Goal: Transaction & Acquisition: Purchase product/service

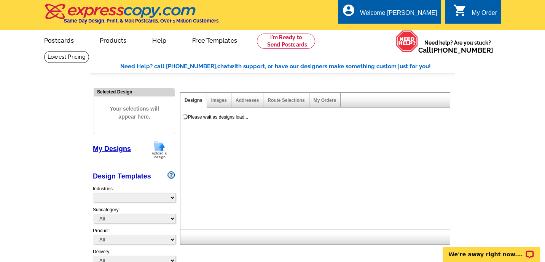
select select "785"
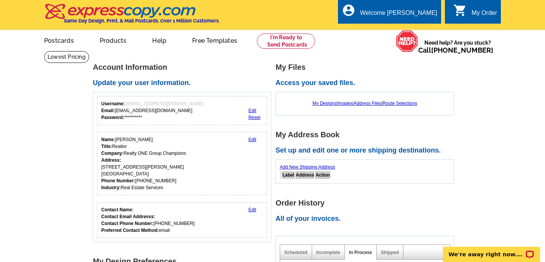
click at [253, 137] on link "Edit" at bounding box center [253, 139] width 8 height 5
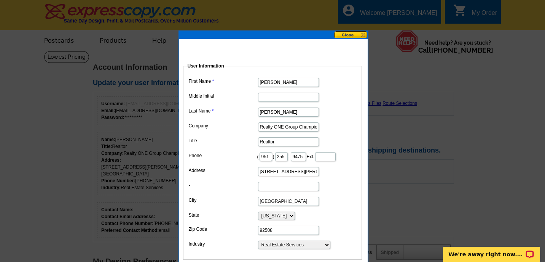
click at [308, 128] on input "Realty ONE Group Champions" at bounding box center [288, 126] width 61 height 9
click at [299, 125] on input "mpions" at bounding box center [288, 126] width 61 height 9
type input "m"
type input "ROA [US_STATE] Inc."
click at [298, 172] on input "19322 Jesse Lane" at bounding box center [288, 171] width 61 height 9
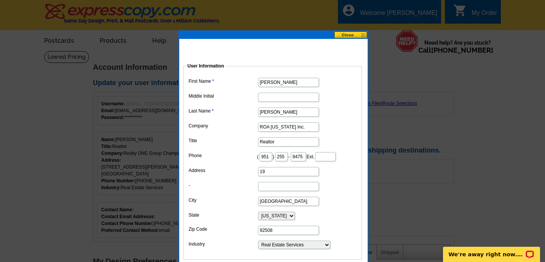
type input "1"
type input "3885 Mount Shasta Place"
click at [288, 201] on input "Riverside" at bounding box center [288, 200] width 61 height 9
type input "R"
type input "Norco"
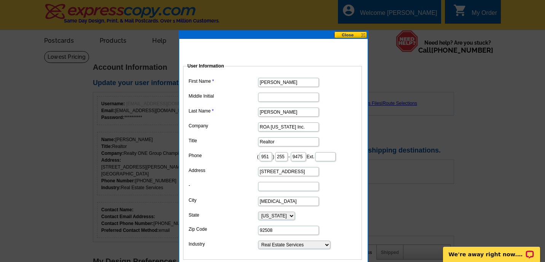
click at [339, 189] on dd at bounding box center [272, 186] width 171 height 12
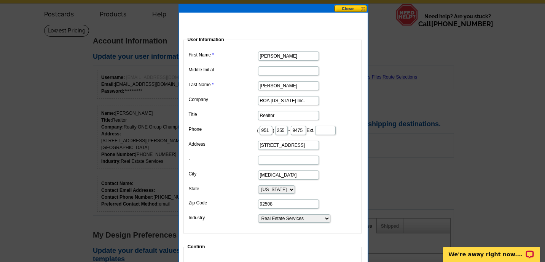
scroll to position [27, 0]
click at [288, 203] on input "92508" at bounding box center [288, 203] width 61 height 9
type input "92860"
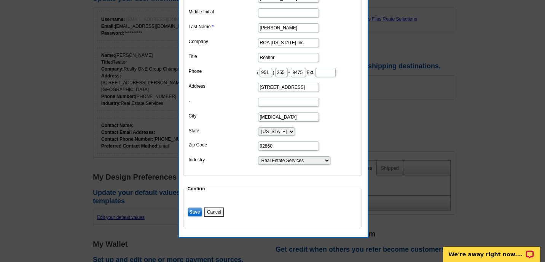
scroll to position [85, 0]
click at [193, 211] on input "Save" at bounding box center [195, 211] width 14 height 9
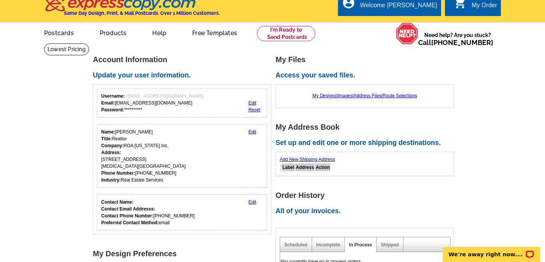
scroll to position [0, 0]
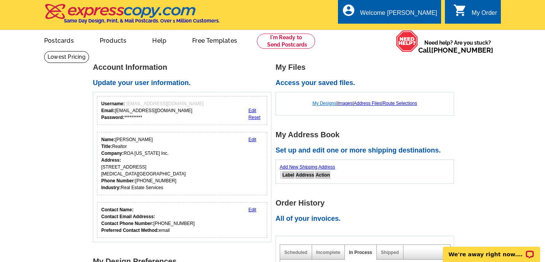
click at [325, 102] on link "My Designs" at bounding box center [325, 103] width 24 height 5
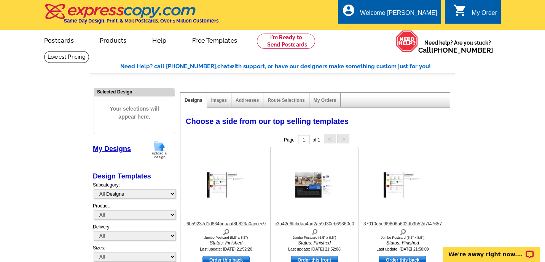
click at [316, 187] on img at bounding box center [314, 184] width 38 height 25
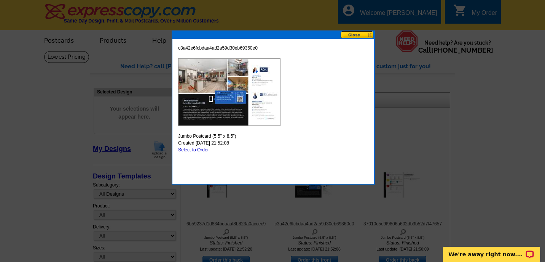
click at [361, 35] on button at bounding box center [358, 34] width 34 height 7
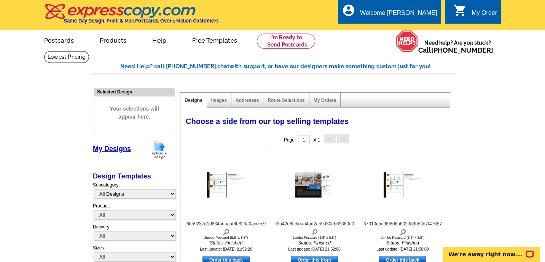
click at [217, 186] on img at bounding box center [226, 184] width 38 height 25
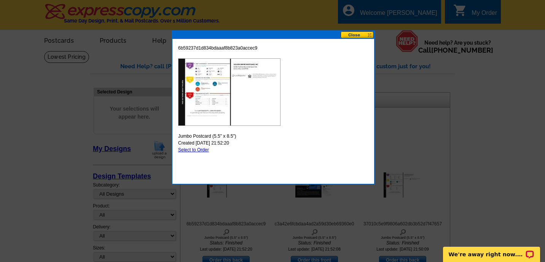
click at [361, 33] on button at bounding box center [358, 34] width 34 height 7
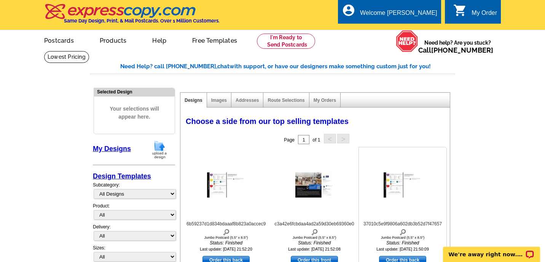
click at [407, 185] on img at bounding box center [403, 184] width 38 height 25
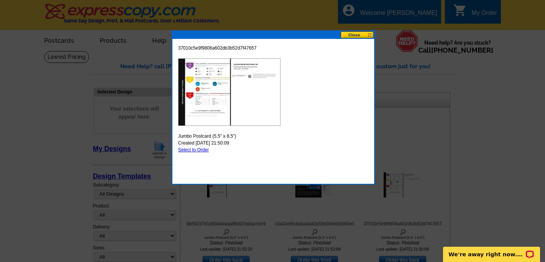
click at [361, 35] on button at bounding box center [358, 34] width 34 height 7
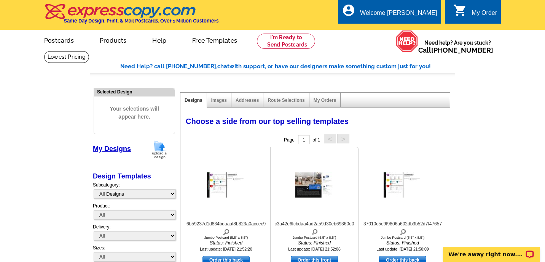
click at [318, 195] on img at bounding box center [314, 184] width 38 height 25
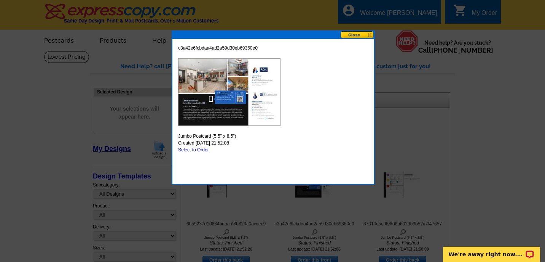
click at [364, 35] on button at bounding box center [358, 34] width 34 height 7
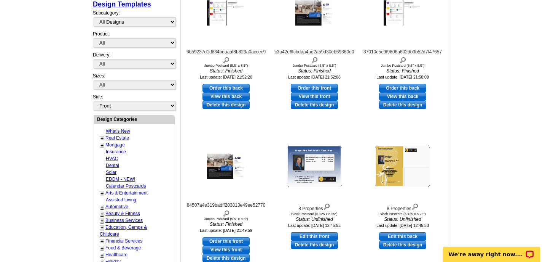
scroll to position [177, 0]
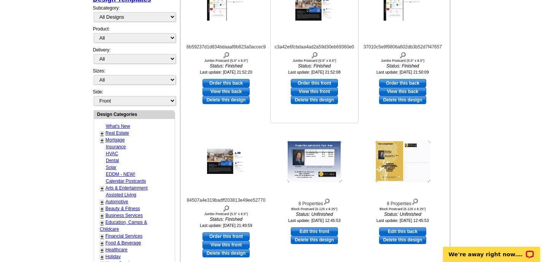
click at [320, 20] on img at bounding box center [314, 7] width 38 height 25
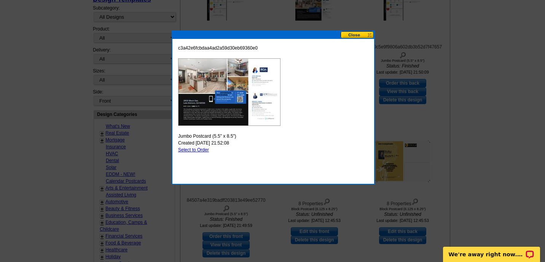
click at [361, 32] on button at bounding box center [358, 34] width 34 height 7
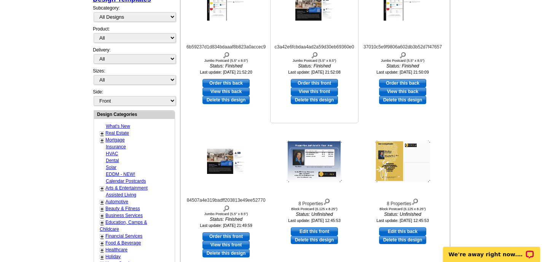
click at [319, 83] on link "Order this front" at bounding box center [314, 83] width 47 height 8
select select "2"
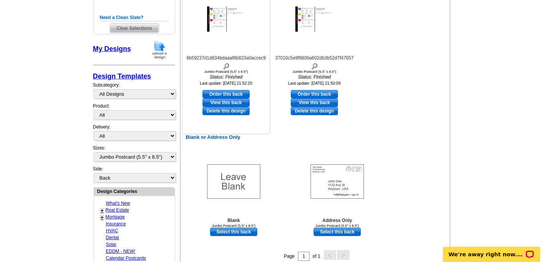
scroll to position [195, 0]
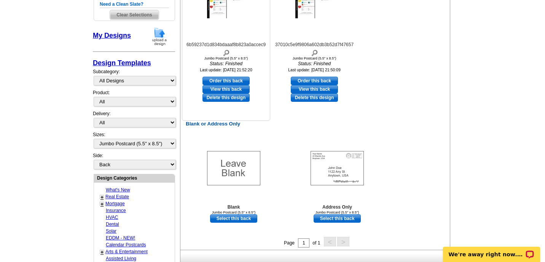
click at [234, 81] on link "Order this back" at bounding box center [226, 81] width 47 height 8
select select "front"
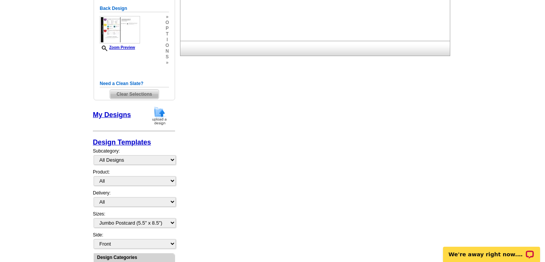
scroll to position [0, 0]
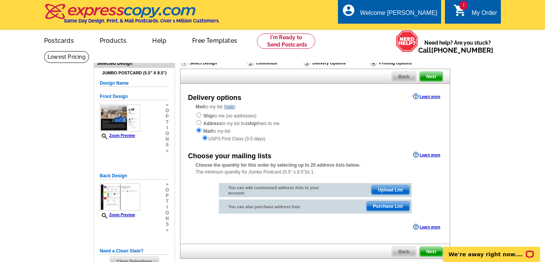
click at [387, 207] on span "Purchase List" at bounding box center [388, 205] width 43 height 9
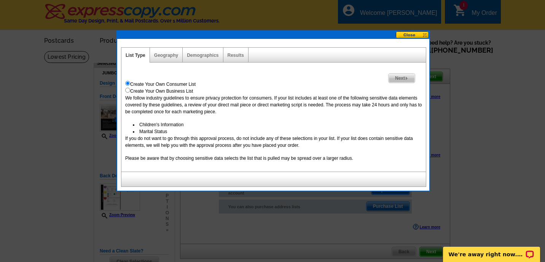
click at [407, 77] on img at bounding box center [406, 78] width 3 height 3
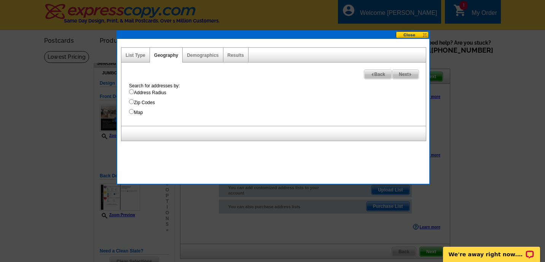
click at [132, 102] on input "Zip Codes" at bounding box center [131, 101] width 5 height 5
radio input "true"
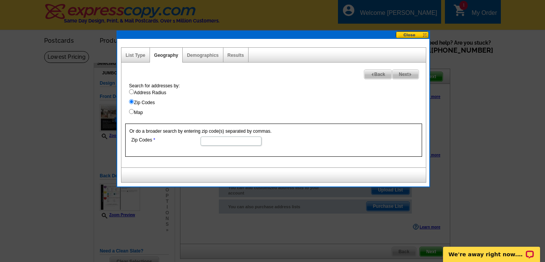
click at [210, 141] on input "Zip Codes" at bounding box center [231, 140] width 61 height 9
type input "92530"
click at [405, 72] on span "Next" at bounding box center [406, 74] width 26 height 9
select select
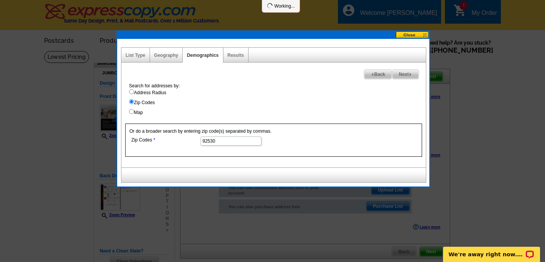
select select
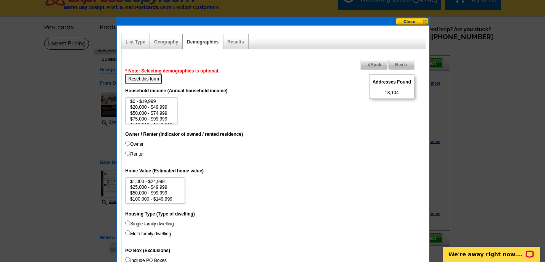
scroll to position [14, 0]
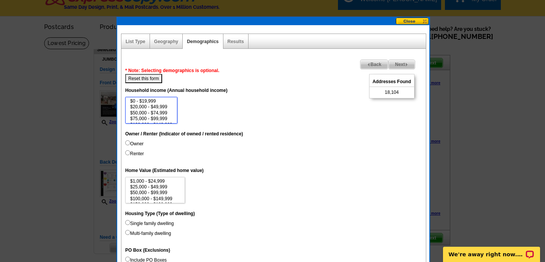
drag, startPoint x: 174, startPoint y: 103, endPoint x: 172, endPoint y: 117, distance: 14.6
click at [172, 117] on select "$0 - $19,999 $20,000 - $49,999 $50,000 - $74,999 $75,000 - $99,999 $100,000 - $…" at bounding box center [151, 110] width 52 height 27
drag, startPoint x: 173, startPoint y: 104, endPoint x: 171, endPoint y: 119, distance: 15.0
click at [171, 120] on select "$0 - $19,999 $20,000 - $49,999 $50,000 - $74,999 $75,000 - $99,999 $100,000 - $…" at bounding box center [151, 110] width 52 height 27
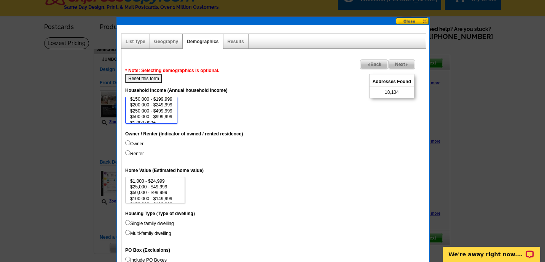
drag, startPoint x: 174, startPoint y: 115, endPoint x: 174, endPoint y: 107, distance: 7.6
click at [174, 107] on select "$0 - $19,999 $20,000 - $49,999 $50,000 - $74,999 $75,000 - $99,999 $100,000 - $…" at bounding box center [151, 110] width 52 height 27
select select "150000-199999"
click at [166, 98] on option "$150,000 - $199,999" at bounding box center [151, 100] width 44 height 6
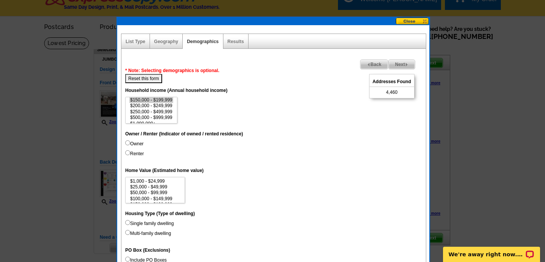
click at [129, 142] on input "Owner" at bounding box center [127, 142] width 5 height 5
radio input "true"
click at [127, 152] on input "Renter" at bounding box center [127, 152] width 5 height 5
radio input "true"
click at [129, 143] on input "Owner" at bounding box center [127, 142] width 5 height 5
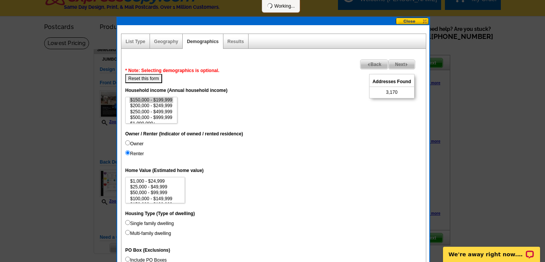
radio input "true"
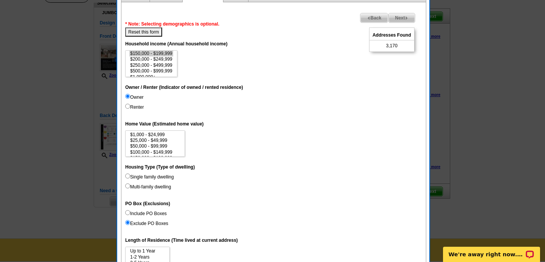
scroll to position [61, 0]
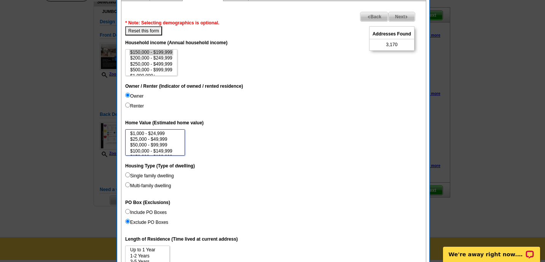
drag, startPoint x: 182, startPoint y: 135, endPoint x: 181, endPoint y: 150, distance: 14.9
click at [181, 150] on select "$1,000 - $24,999 $25,000 - $49,999 $50,000 - $99,999 $100,000 - $149,999 $150,0…" at bounding box center [155, 142] width 60 height 27
click at [181, 146] on select "$1,000 - $24,999 $25,000 - $49,999 $50,000 - $99,999 $100,000 - $149,999 $150,0…" at bounding box center [155, 142] width 60 height 27
drag, startPoint x: 182, startPoint y: 132, endPoint x: 183, endPoint y: 159, distance: 26.3
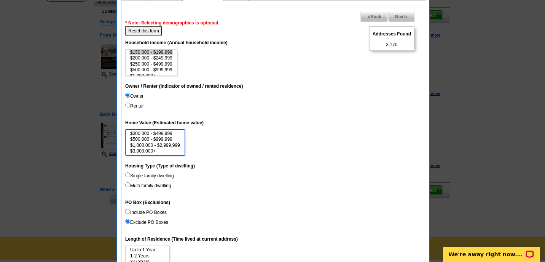
click at [183, 159] on dl "Unique Address (Unique Address Location) On Household income (Annual household …" at bounding box center [273, 244] width 297 height 419
select select "500000-999999"
click at [165, 139] on option "$500,000 - $999,999" at bounding box center [154, 139] width 51 height 6
click at [128, 175] on input "Single family dwelling" at bounding box center [127, 174] width 5 height 5
radio input "true"
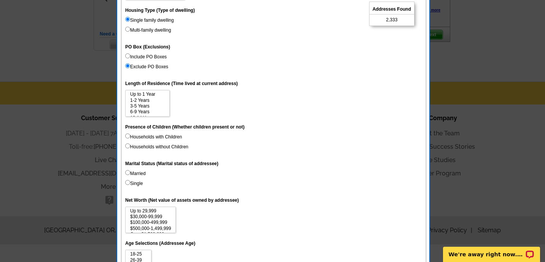
scroll to position [217, 0]
click at [156, 110] on option "6-9 Years" at bounding box center [147, 111] width 36 height 6
drag, startPoint x: 167, startPoint y: 100, endPoint x: 166, endPoint y: 115, distance: 14.5
click at [166, 115] on select "Up to 1 Year 1-2 Years 3-5 Years 6-9 Years 10-14 Years 15 Years or more" at bounding box center [147, 102] width 45 height 27
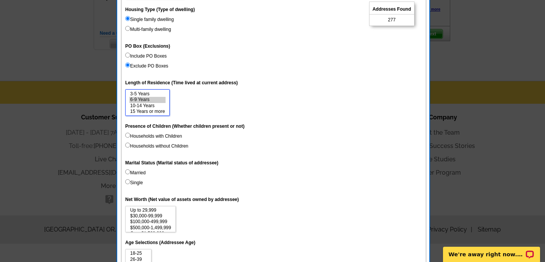
select select "10-14"
click at [147, 106] on option "10-14 Years" at bounding box center [147, 106] width 36 height 6
click at [129, 136] on input "Households with Children" at bounding box center [127, 134] width 5 height 5
radio input "true"
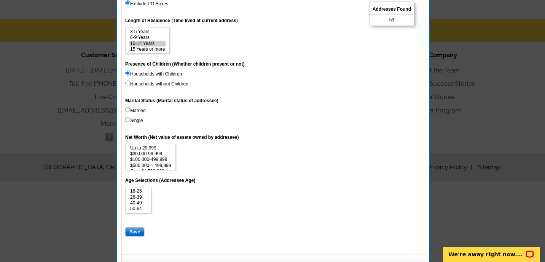
scroll to position [291, 0]
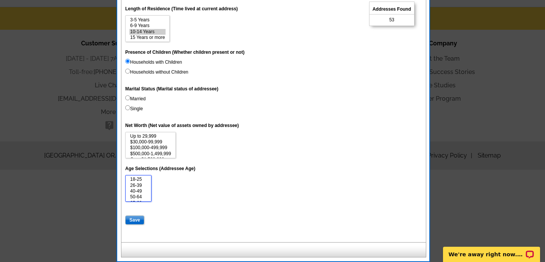
select select "50-64"
click at [142, 196] on option "50-64" at bounding box center [138, 197] width 18 height 6
drag, startPoint x: 148, startPoint y: 185, endPoint x: 148, endPoint y: 192, distance: 7.2
click at [148, 192] on select "18-25 26-39 40-49 50-64 65-69 70-74 Over 75" at bounding box center [138, 188] width 26 height 27
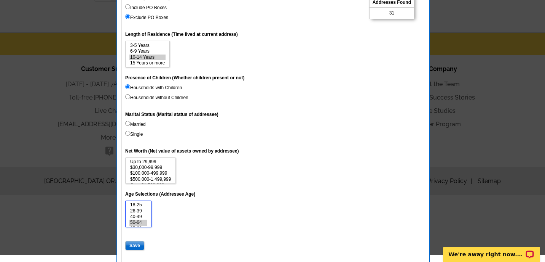
scroll to position [257, 0]
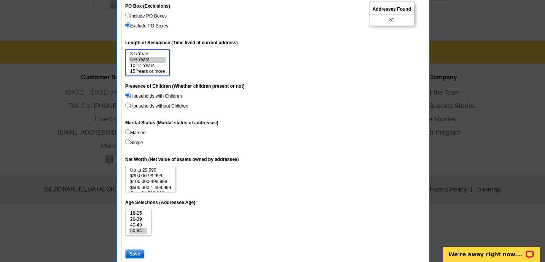
click at [147, 57] on option "6-9 Years" at bounding box center [147, 60] width 36 height 6
select select "10-14"
click at [147, 66] on option "10-14 Years" at bounding box center [147, 66] width 36 height 6
drag, startPoint x: 150, startPoint y: 219, endPoint x: 149, endPoint y: 232, distance: 12.6
click at [149, 232] on select "18-25 26-39 40-49 50-64 65-69 70-74 Over 75" at bounding box center [138, 222] width 26 height 27
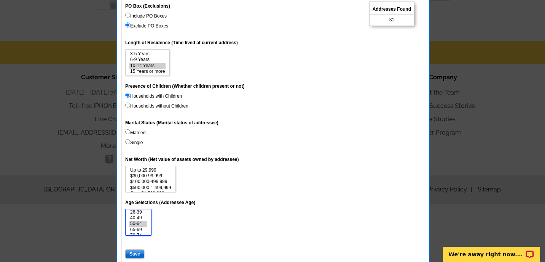
scroll to position [12, 0]
click at [139, 225] on option "65-69" at bounding box center [138, 225] width 18 height 6
click at [144, 212] on option "40-49" at bounding box center [138, 213] width 18 height 6
drag, startPoint x: 148, startPoint y: 223, endPoint x: 146, endPoint y: 211, distance: 12.7
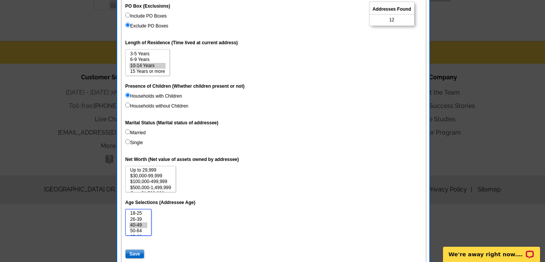
click at [146, 211] on select "18-25 26-39 40-49 50-64 65-69 70-74 Over 75" at bounding box center [138, 222] width 26 height 27
click at [142, 224] on option "40-49" at bounding box center [138, 225] width 18 height 6
select select "50-64"
click at [140, 229] on option "50-64" at bounding box center [138, 231] width 18 height 6
select select "6-9"
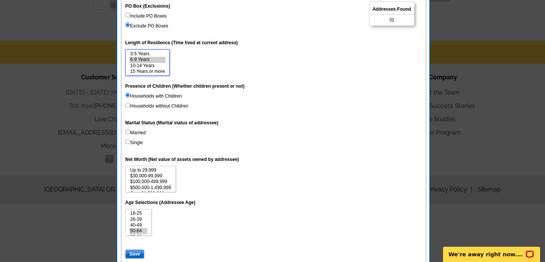
click at [146, 58] on option "6-9 Years" at bounding box center [147, 60] width 36 height 6
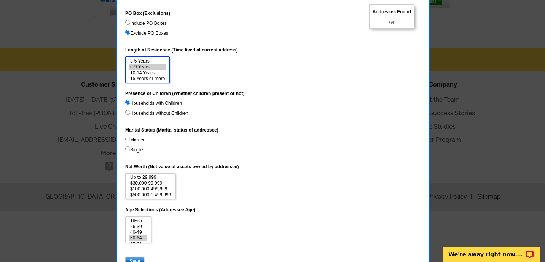
scroll to position [250, 0]
click at [127, 139] on input "Married" at bounding box center [127, 139] width 5 height 5
radio input "true"
click at [128, 150] on input "Single" at bounding box center [127, 149] width 5 height 5
radio input "true"
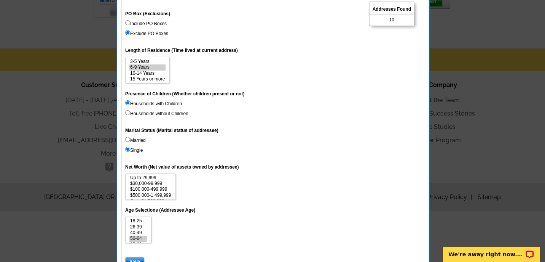
click at [129, 139] on input "Married" at bounding box center [127, 139] width 5 height 5
radio input "true"
click at [166, 188] on option "$100,000-499,999" at bounding box center [150, 189] width 42 height 6
click at [164, 194] on option "$500,000-1,499,999" at bounding box center [150, 195] width 42 height 6
click at [164, 187] on option "$100,000-499,999" at bounding box center [150, 189] width 42 height 6
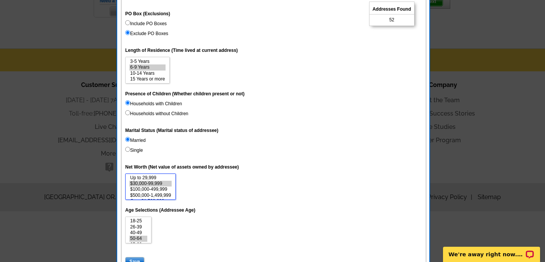
click at [162, 181] on option "$30,000-99,999" at bounding box center [150, 183] width 42 height 6
select select "100000-499999"
click at [161, 188] on option "$100,000-499,999" at bounding box center [150, 189] width 42 height 6
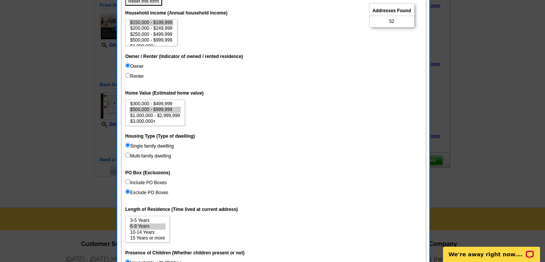
scroll to position [89, 0]
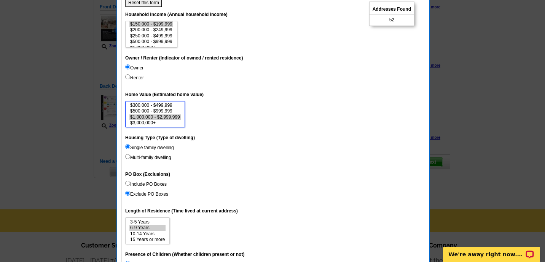
click at [156, 117] on option "$1,000,000 - $2,999,999" at bounding box center [154, 117] width 51 height 6
select select "500000-999999"
click at [156, 110] on option "$500,000 - $999,999" at bounding box center [154, 111] width 51 height 6
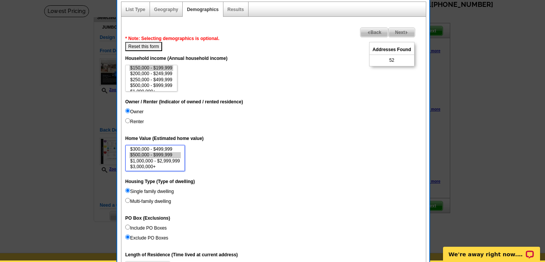
scroll to position [39, 0]
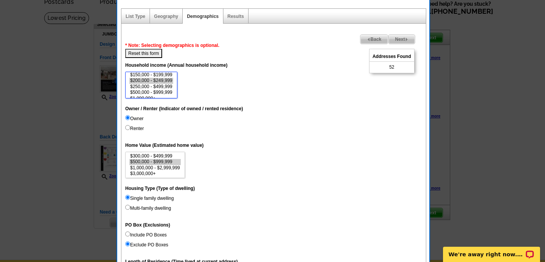
click at [164, 80] on option "$200,000 - $249,999" at bounding box center [151, 81] width 44 height 6
click at [161, 88] on option "$250,000 - $499,999" at bounding box center [151, 87] width 44 height 6
drag, startPoint x: 176, startPoint y: 91, endPoint x: 175, endPoint y: 72, distance: 19.0
click at [175, 72] on select "$0 - $19,999 $20,000 - $49,999 $50,000 - $74,999 $75,000 - $99,999 $100,000 - $…" at bounding box center [151, 85] width 52 height 27
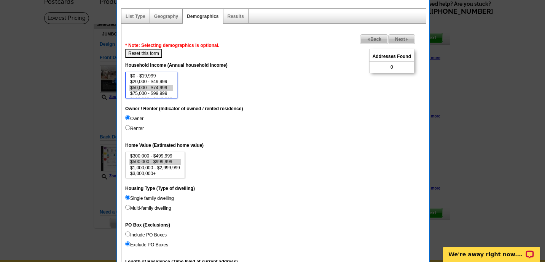
click at [163, 87] on option "$50,000 - $74,999" at bounding box center [151, 88] width 44 height 6
click at [161, 92] on option "$75,000 - $99,999" at bounding box center [151, 94] width 44 height 6
drag, startPoint x: 175, startPoint y: 78, endPoint x: 174, endPoint y: 87, distance: 8.8
click at [174, 87] on select "$0 - $19,999 $20,000 - $49,999 $50,000 - $74,999 $75,000 - $99,999 $100,000 - $…" at bounding box center [151, 85] width 52 height 27
drag, startPoint x: 175, startPoint y: 78, endPoint x: 175, endPoint y: 84, distance: 5.7
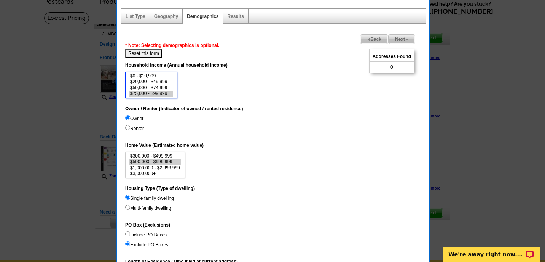
click at [175, 84] on select "$0 - $19,999 $20,000 - $49,999 $50,000 - $74,999 $75,000 - $99,999 $100,000 - $…" at bounding box center [151, 85] width 52 height 27
drag, startPoint x: 174, startPoint y: 75, endPoint x: 174, endPoint y: 85, distance: 9.9
click at [174, 85] on select "$0 - $19,999 $20,000 - $49,999 $50,000 - $74,999 $75,000 - $99,999 $100,000 - $…" at bounding box center [151, 85] width 52 height 27
click at [174, 78] on select "$0 - $19,999 $20,000 - $49,999 $50,000 - $74,999 $75,000 - $99,999 $100,000 - $…" at bounding box center [151, 85] width 52 height 27
drag, startPoint x: 174, startPoint y: 78, endPoint x: 174, endPoint y: 86, distance: 7.6
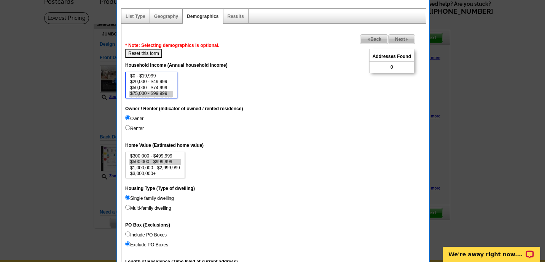
click at [174, 86] on select "$0 - $19,999 $20,000 - $49,999 $50,000 - $74,999 $75,000 - $99,999 $100,000 - $…" at bounding box center [151, 85] width 52 height 27
drag, startPoint x: 175, startPoint y: 78, endPoint x: 174, endPoint y: 94, distance: 16.0
click at [174, 94] on select "$0 - $19,999 $20,000 - $49,999 $50,000 - $74,999 $75,000 - $99,999 $100,000 - $…" at bounding box center [151, 85] width 52 height 27
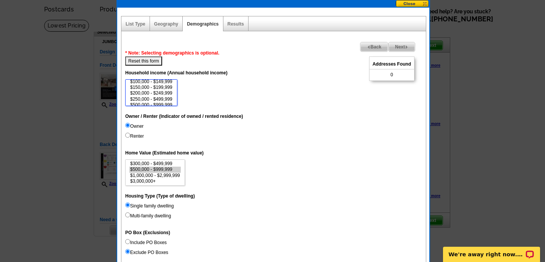
scroll to position [35, 0]
click at [160, 82] on option "$200,000 - $249,999" at bounding box center [151, 84] width 44 height 6
drag, startPoint x: 176, startPoint y: 99, endPoint x: 173, endPoint y: 90, distance: 8.7
click at [173, 90] on select "$0 - $19,999 $20,000 - $49,999 $50,000 - $74,999 $75,000 - $99,999 $100,000 - $…" at bounding box center [151, 92] width 52 height 27
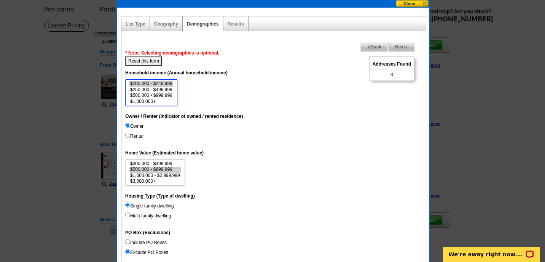
click at [174, 91] on select "$0 - $19,999 $20,000 - $49,999 $50,000 - $74,999 $75,000 - $99,999 $100,000 - $…" at bounding box center [151, 92] width 52 height 27
drag, startPoint x: 175, startPoint y: 99, endPoint x: 175, endPoint y: 88, distance: 10.3
click at [175, 88] on select "$0 - $19,999 $20,000 - $49,999 $50,000 - $74,999 $75,000 - $99,999 $100,000 - $…" at bounding box center [151, 92] width 52 height 27
click at [176, 98] on select "$0 - $19,999 $20,000 - $49,999 $50,000 - $74,999 $75,000 - $99,999 $100,000 - $…" at bounding box center [151, 92] width 52 height 27
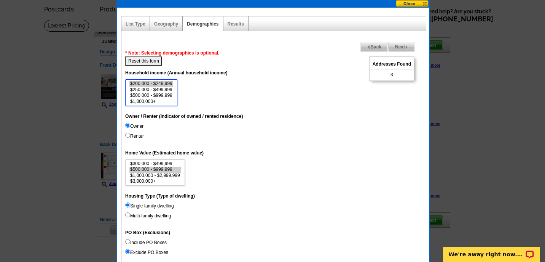
drag, startPoint x: 176, startPoint y: 98, endPoint x: 175, endPoint y: 88, distance: 9.5
click at [175, 88] on select "$0 - $19,999 $20,000 - $49,999 $50,000 - $74,999 $75,000 - $99,999 $100,000 - $…" at bounding box center [151, 92] width 52 height 27
drag, startPoint x: 174, startPoint y: 102, endPoint x: 174, endPoint y: 85, distance: 16.8
click at [174, 85] on select "$0 - $19,999 $20,000 - $49,999 $50,000 - $74,999 $75,000 - $99,999 $100,000 - $…" at bounding box center [151, 92] width 52 height 27
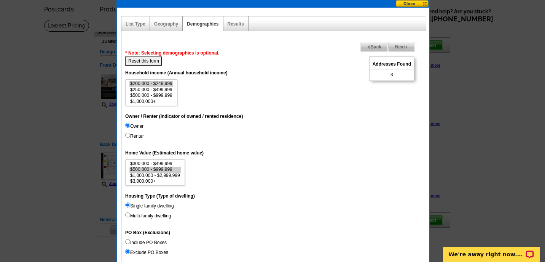
click at [185, 93] on dd "$0 - $19,999 $20,000 - $49,999 $50,000 - $74,999 $75,000 - $99,999 $100,000 - $…" at bounding box center [273, 92] width 297 height 27
drag, startPoint x: 175, startPoint y: 99, endPoint x: 176, endPoint y: 86, distance: 13.0
click at [176, 86] on select "$0 - $19,999 $20,000 - $49,999 $50,000 - $74,999 $75,000 - $99,999 $100,000 - $…" at bounding box center [151, 92] width 52 height 27
select select "150000-199999"
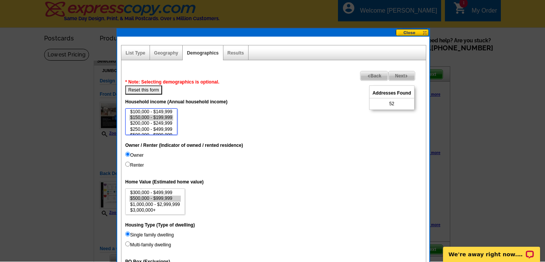
scroll to position [2, 0]
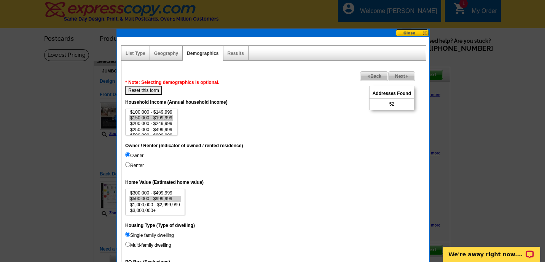
click at [170, 57] on div "Geography" at bounding box center [166, 53] width 33 height 15
click at [171, 53] on link "Geography" at bounding box center [166, 53] width 24 height 5
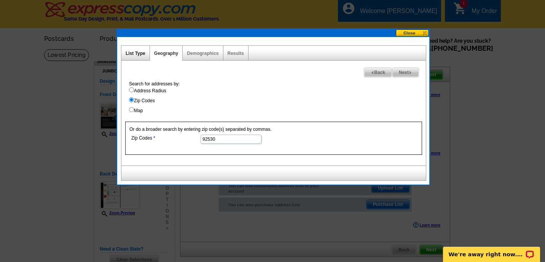
click at [140, 55] on link "List Type" at bounding box center [136, 53] width 20 height 5
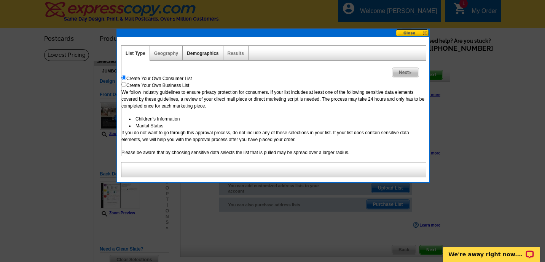
click at [209, 54] on link "Demographics" at bounding box center [203, 53] width 32 height 5
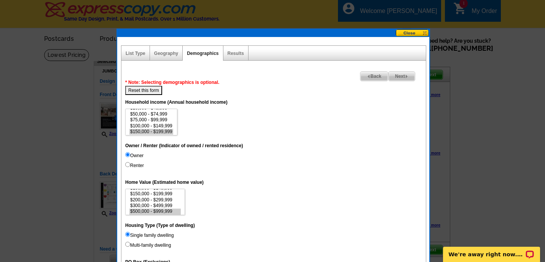
scroll to position [22, 0]
click at [236, 52] on link "Results" at bounding box center [236, 53] width 16 height 5
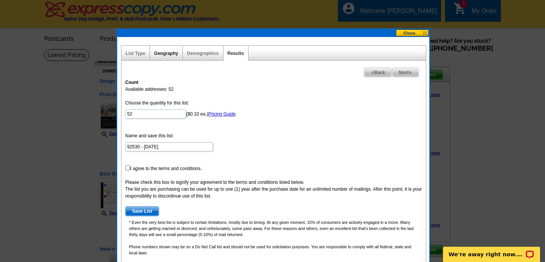
click at [167, 51] on link "Geography" at bounding box center [166, 53] width 24 height 5
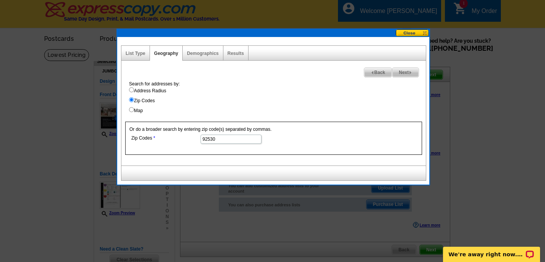
click at [218, 139] on input "92530" at bounding box center [231, 138] width 61 height 9
click at [204, 54] on link "Demographics" at bounding box center [203, 53] width 32 height 5
click at [173, 54] on link "Geography" at bounding box center [166, 53] width 24 height 5
click at [200, 55] on link "Demographics" at bounding box center [203, 53] width 32 height 5
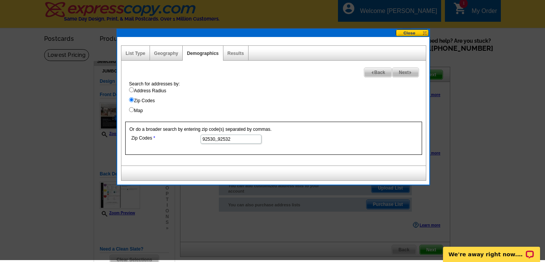
scroll to position [0, 0]
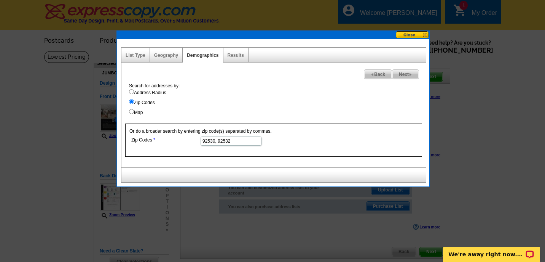
click at [405, 73] on span "Next" at bounding box center [406, 74] width 26 height 9
click at [404, 77] on span "Next" at bounding box center [406, 74] width 26 height 9
click at [170, 53] on link "Geography" at bounding box center [166, 55] width 24 height 5
click at [405, 75] on span "Next" at bounding box center [406, 74] width 26 height 9
click at [134, 57] on link "List Type" at bounding box center [136, 55] width 20 height 5
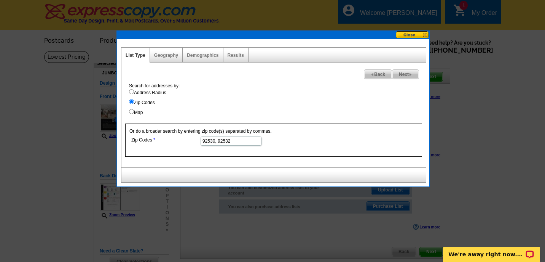
click at [218, 140] on input "92530,,92532" at bounding box center [231, 140] width 61 height 9
type input "92530,92532"
click at [275, 93] on label "Address Radius" at bounding box center [277, 92] width 297 height 7
click at [134, 93] on input "Address Radius" at bounding box center [131, 91] width 5 height 5
radio input "true"
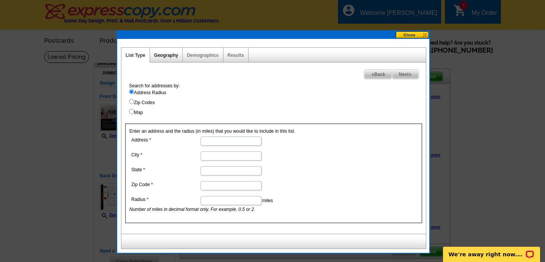
click at [172, 56] on link "Geography" at bounding box center [166, 55] width 24 height 5
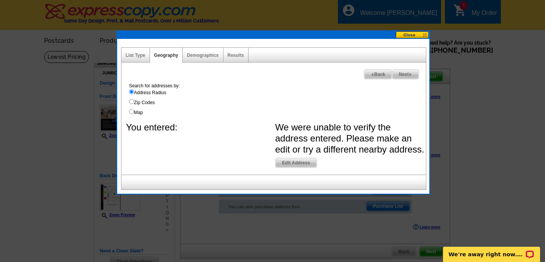
click at [131, 99] on input "Zip Codes" at bounding box center [131, 101] width 5 height 5
radio input "true"
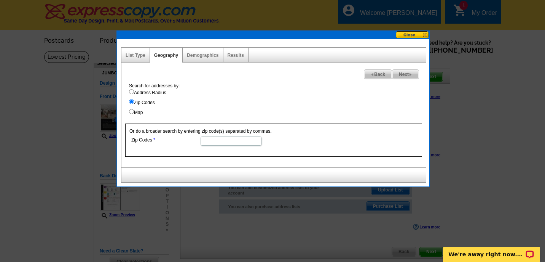
click at [217, 142] on input "Zip Codes" at bounding box center [231, 140] width 61 height 9
type input "92532,92570,92582"
click at [205, 56] on link "Demographics" at bounding box center [203, 55] width 32 height 5
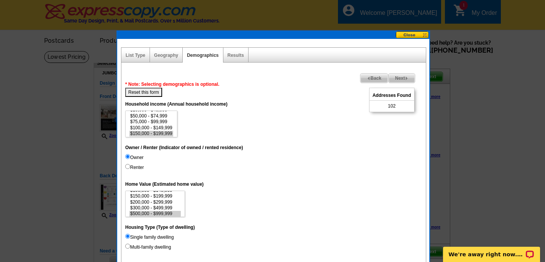
click at [171, 57] on div "Geography" at bounding box center [166, 55] width 33 height 15
click at [170, 54] on link "Geography" at bounding box center [166, 55] width 24 height 5
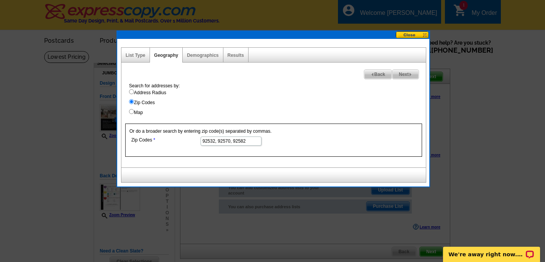
click at [248, 140] on input "92532, 92570, 92582" at bounding box center [231, 140] width 61 height 9
click at [218, 140] on input "92532, 92570, 92582" at bounding box center [231, 140] width 61 height 9
click at [233, 139] on input "92532,92570, 92582" at bounding box center [231, 140] width 61 height 9
type input "92532,92570,92582,92595"
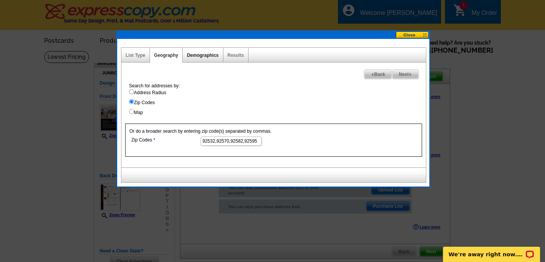
scroll to position [0, 0]
click at [201, 54] on link "Demographics" at bounding box center [203, 55] width 32 height 5
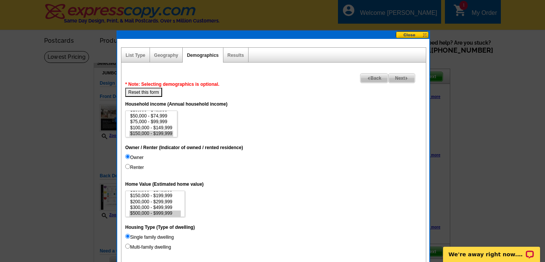
scroll to position [22, 0]
click at [163, 58] on div "Geography" at bounding box center [166, 55] width 33 height 15
click at [157, 55] on link "Geography" at bounding box center [166, 55] width 24 height 5
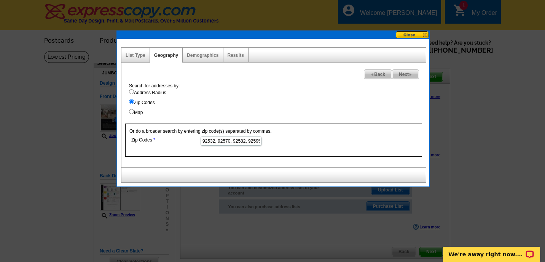
click at [247, 142] on input "92532, 92570, 92582, 92595" at bounding box center [231, 140] width 61 height 9
type input "92532, 92570, 92582, 92595,92503"
click at [204, 55] on link "Demographics" at bounding box center [203, 55] width 32 height 5
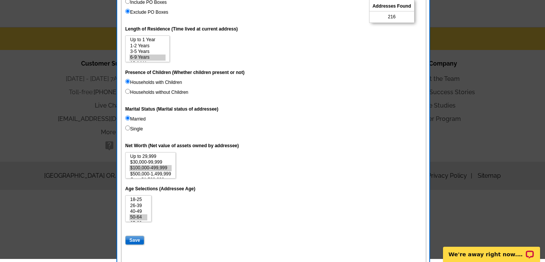
scroll to position [291, 0]
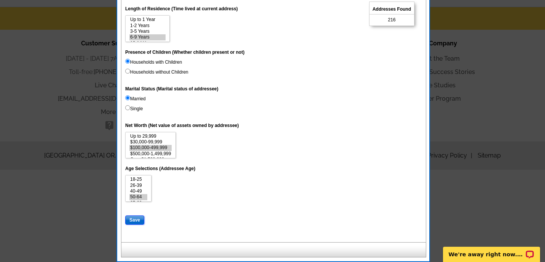
click at [138, 218] on input "Save" at bounding box center [134, 219] width 19 height 9
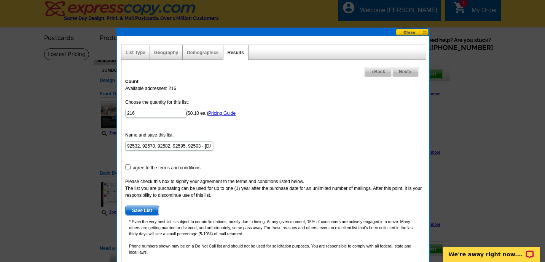
scroll to position [0, 0]
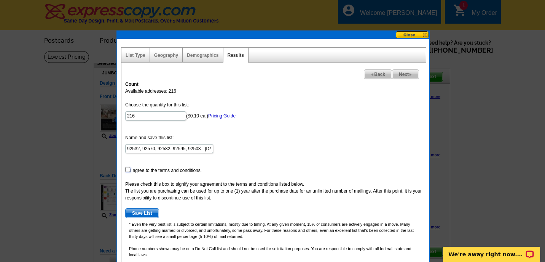
click at [128, 169] on input "checkbox" at bounding box center [127, 169] width 5 height 5
checkbox input "true"
click at [144, 213] on span "Save List" at bounding box center [142, 212] width 33 height 9
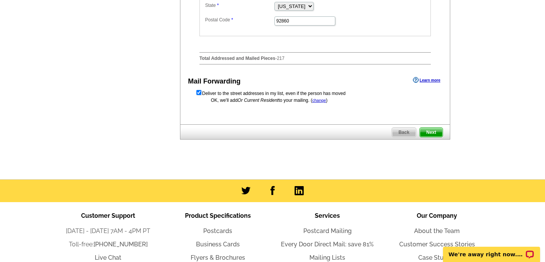
scroll to position [352, 0]
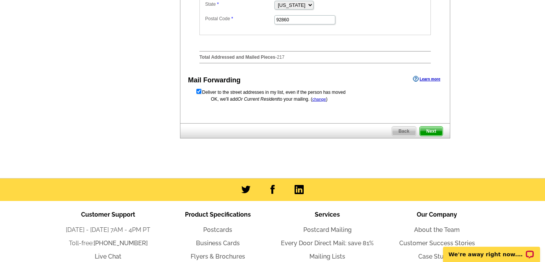
click at [431, 133] on span "Next" at bounding box center [431, 130] width 23 height 9
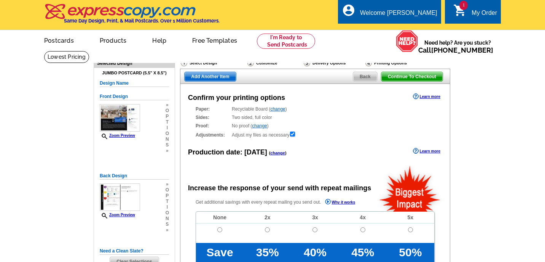
radio input "false"
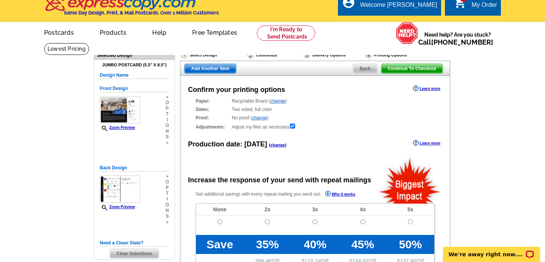
scroll to position [10, 0]
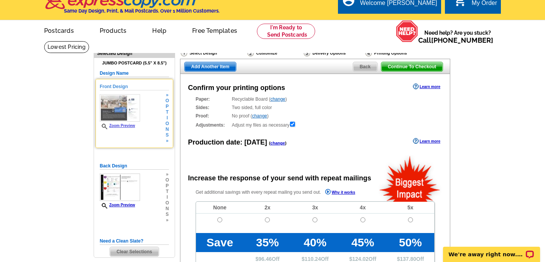
click at [110, 117] on img at bounding box center [120, 107] width 40 height 27
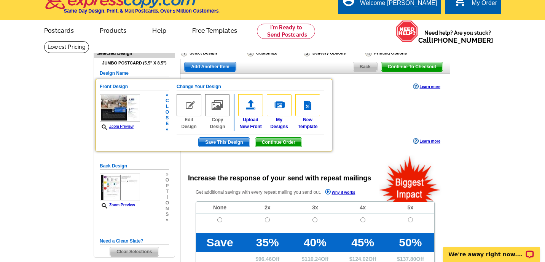
click at [110, 118] on img at bounding box center [120, 107] width 40 height 27
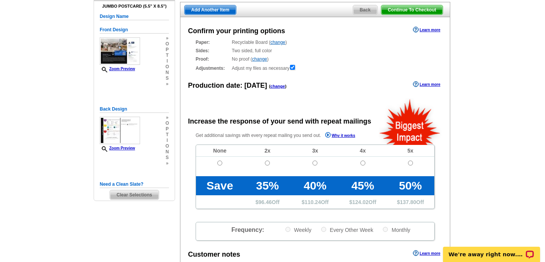
scroll to position [69, 0]
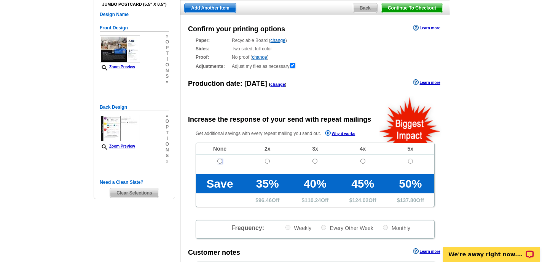
click at [220, 159] on input "radio" at bounding box center [219, 160] width 5 height 5
radio input "true"
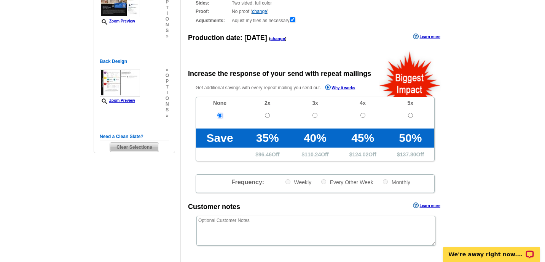
scroll to position [115, 0]
click at [268, 114] on input "radio" at bounding box center [267, 114] width 5 height 5
radio input "true"
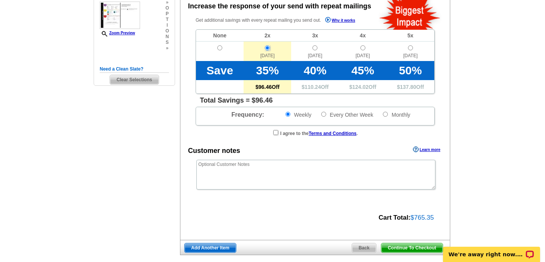
scroll to position [179, 0]
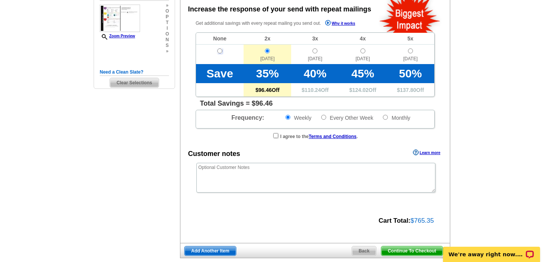
click at [220, 51] on input "radio" at bounding box center [219, 50] width 5 height 5
radio input "true"
radio input "false"
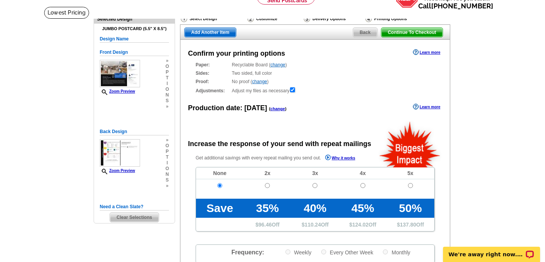
scroll to position [40, 0]
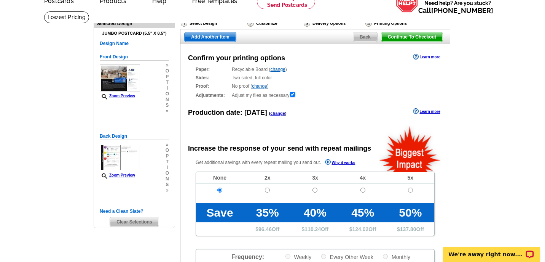
click at [281, 69] on link "change" at bounding box center [277, 69] width 15 height 5
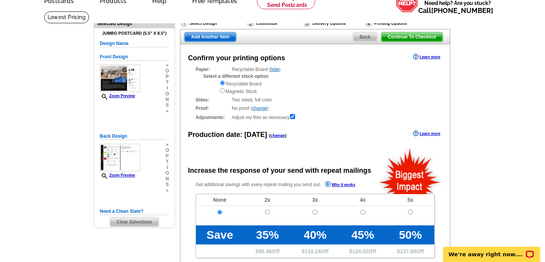
click at [277, 69] on link "hide" at bounding box center [274, 69] width 9 height 5
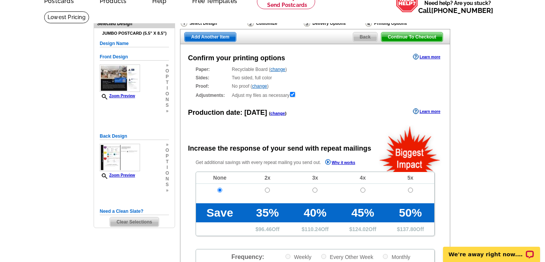
click at [263, 87] on link "change" at bounding box center [259, 85] width 15 height 5
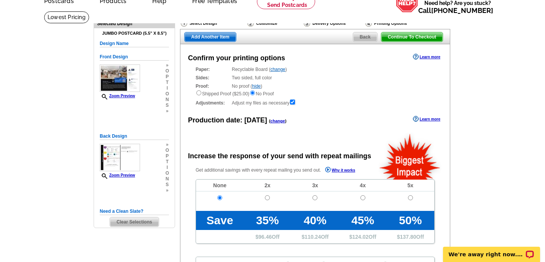
click at [260, 85] on link "hide" at bounding box center [256, 85] width 9 height 5
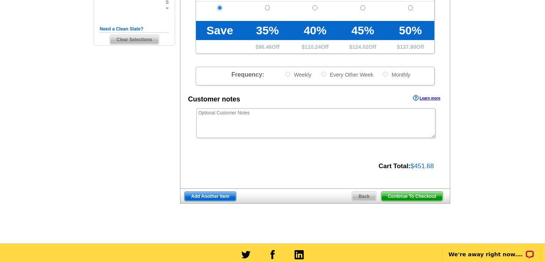
scroll to position [224, 0]
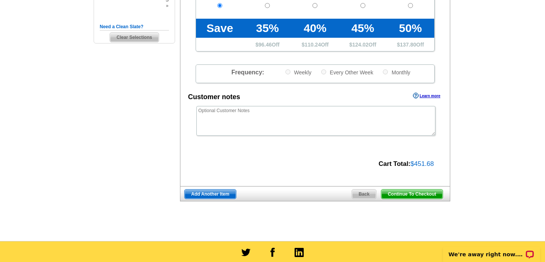
click at [417, 193] on span "Continue To Checkout" at bounding box center [411, 193] width 61 height 9
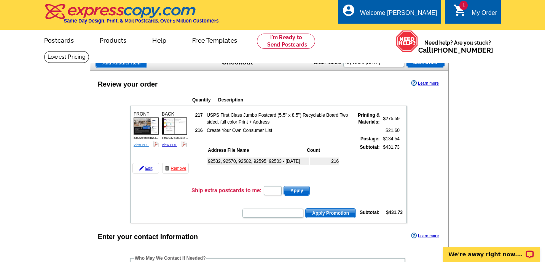
click at [141, 145] on link "View PDF" at bounding box center [141, 145] width 15 height 4
click at [172, 131] on img at bounding box center [174, 125] width 25 height 17
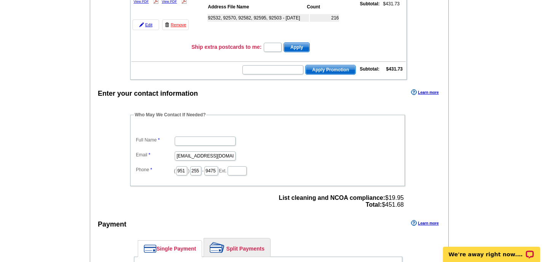
scroll to position [145, 0]
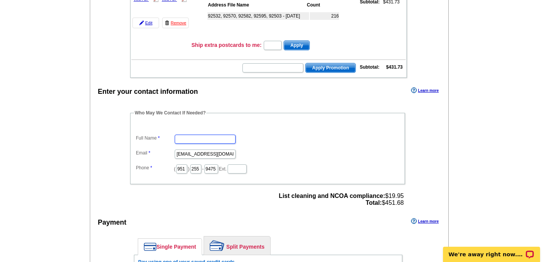
click at [217, 138] on input "Full Name" at bounding box center [205, 138] width 61 height 9
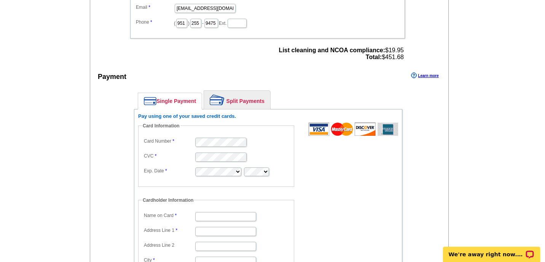
scroll to position [292, 0]
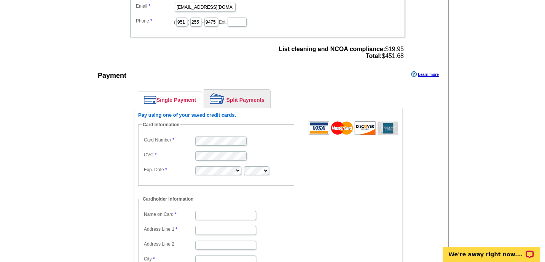
type input "[PERSON_NAME]"
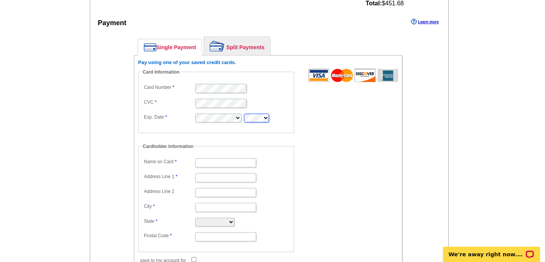
scroll to position [345, 0]
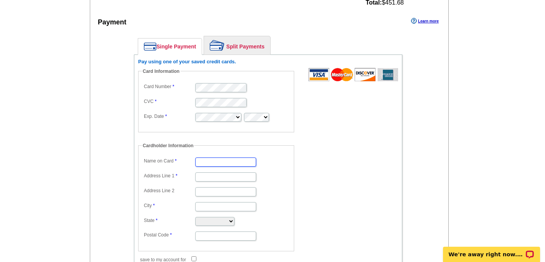
click at [234, 161] on input "Name on Card" at bounding box center [225, 161] width 61 height 9
type input "Vicky Macias Vasquez"
click at [230, 176] on input "Address Line 1" at bounding box center [225, 176] width 61 height 9
type input "3885 Mount Shasta Place"
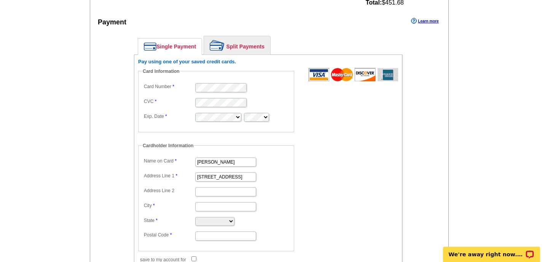
type input "Norco"
select select "CA"
type input "92860"
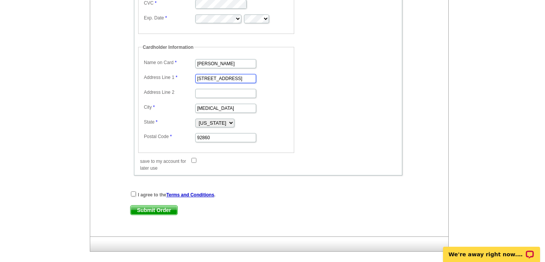
scroll to position [444, 0]
click at [196, 160] on input "save to my account for later use" at bounding box center [194, 159] width 5 height 5
checkbox input "true"
click at [135, 195] on input "checkbox" at bounding box center [133, 192] width 5 height 5
checkbox input "true"
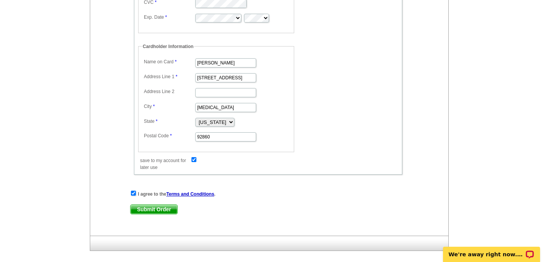
click at [153, 208] on span "Submit Order" at bounding box center [154, 208] width 47 height 9
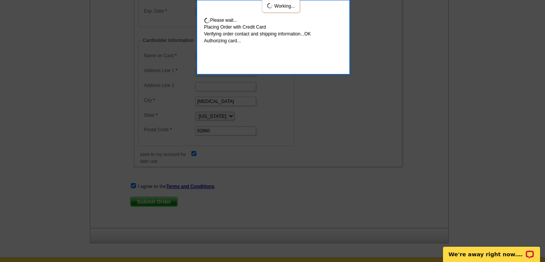
scroll to position [485, 0]
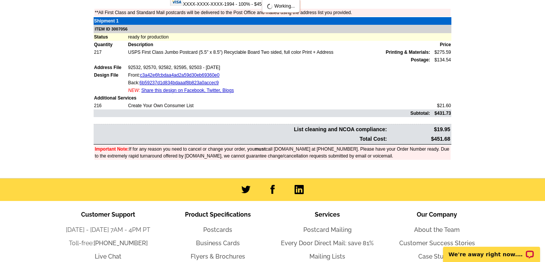
scroll to position [252, 0]
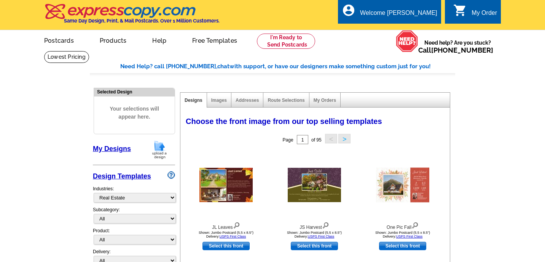
select select "785"
